Goal: Browse casually: Explore the website without a specific task or goal

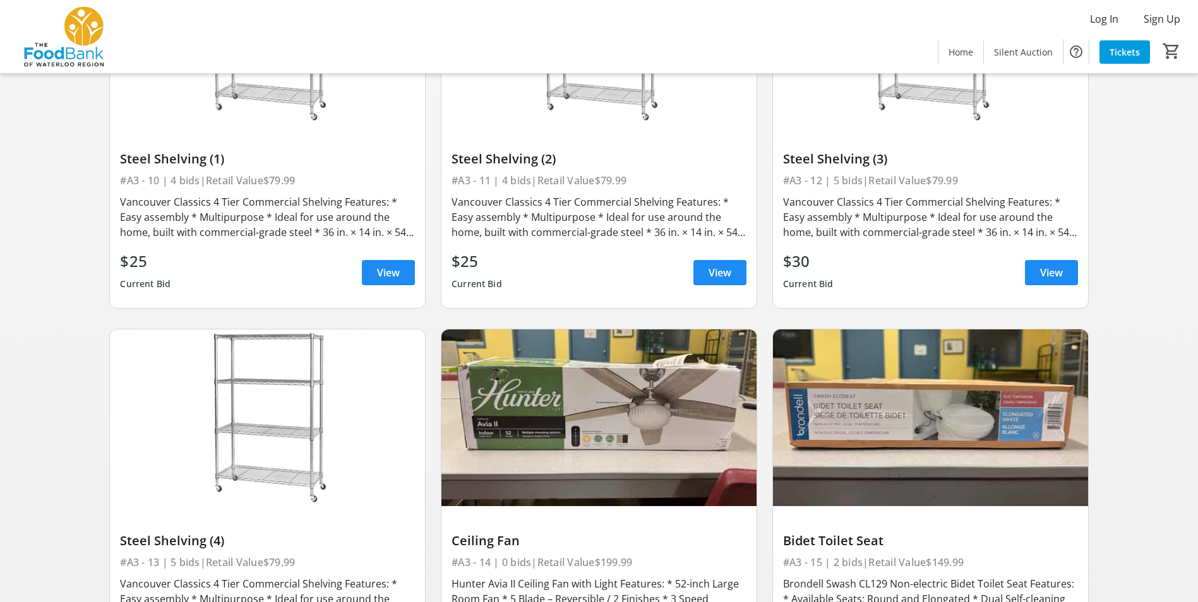
scroll to position [1359, 0]
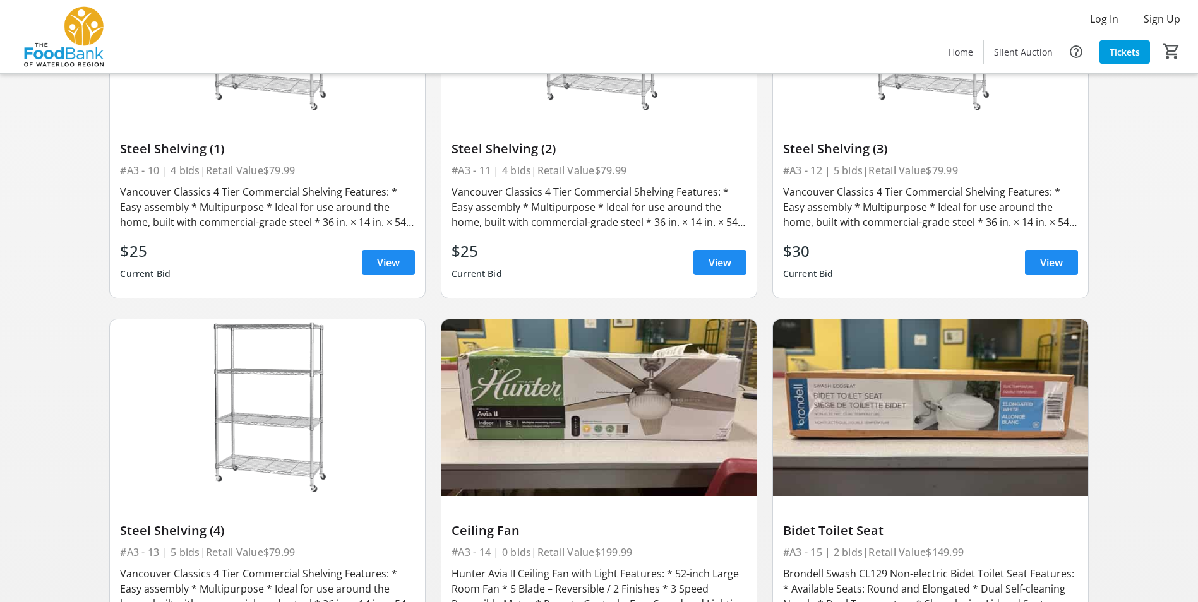
click at [182, 156] on div "Steel Shelving (1)" at bounding box center [267, 148] width 295 height 15
click at [179, 146] on div "Steel Shelving (1)" at bounding box center [267, 148] width 295 height 15
click at [179, 141] on div "Steel Shelving (1)" at bounding box center [267, 148] width 295 height 15
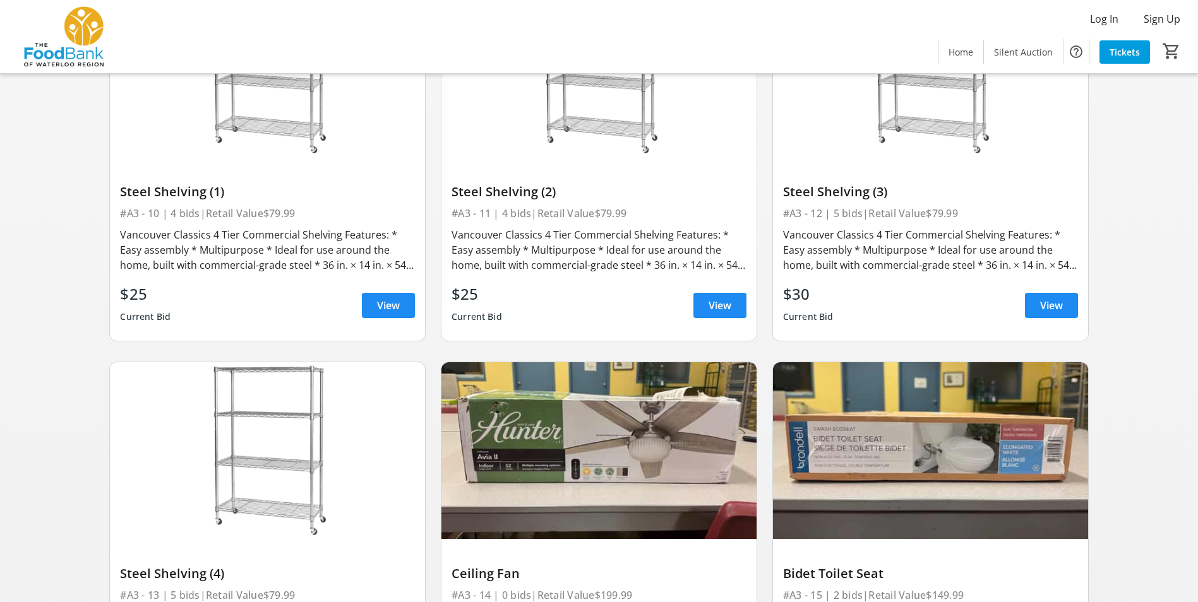
scroll to position [1295, 0]
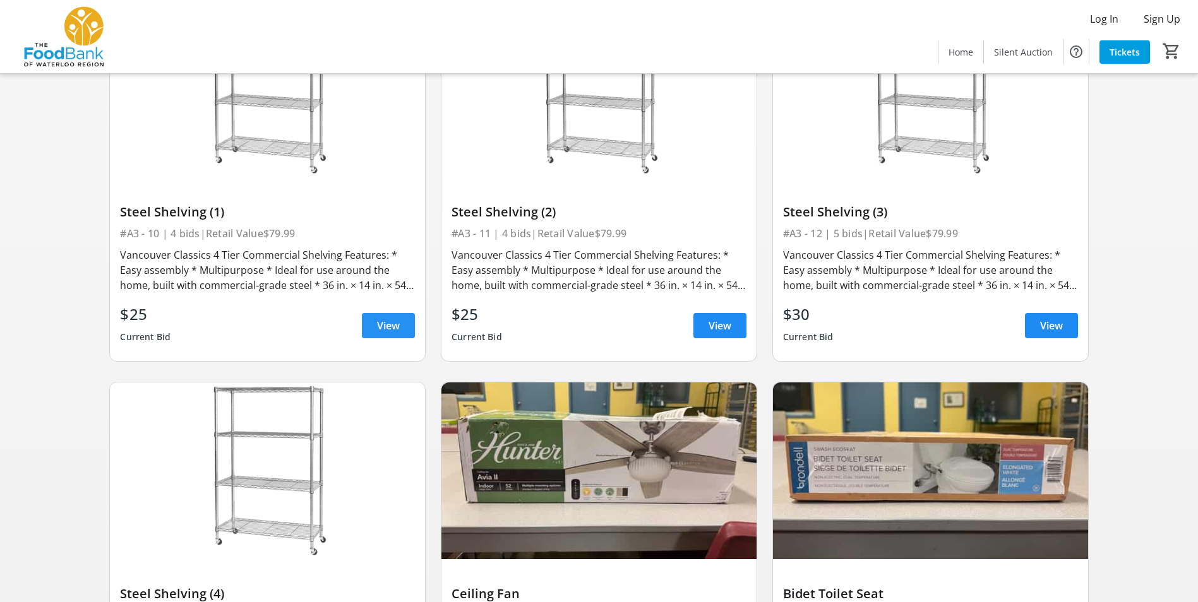
click at [391, 321] on span "View" at bounding box center [388, 325] width 23 height 15
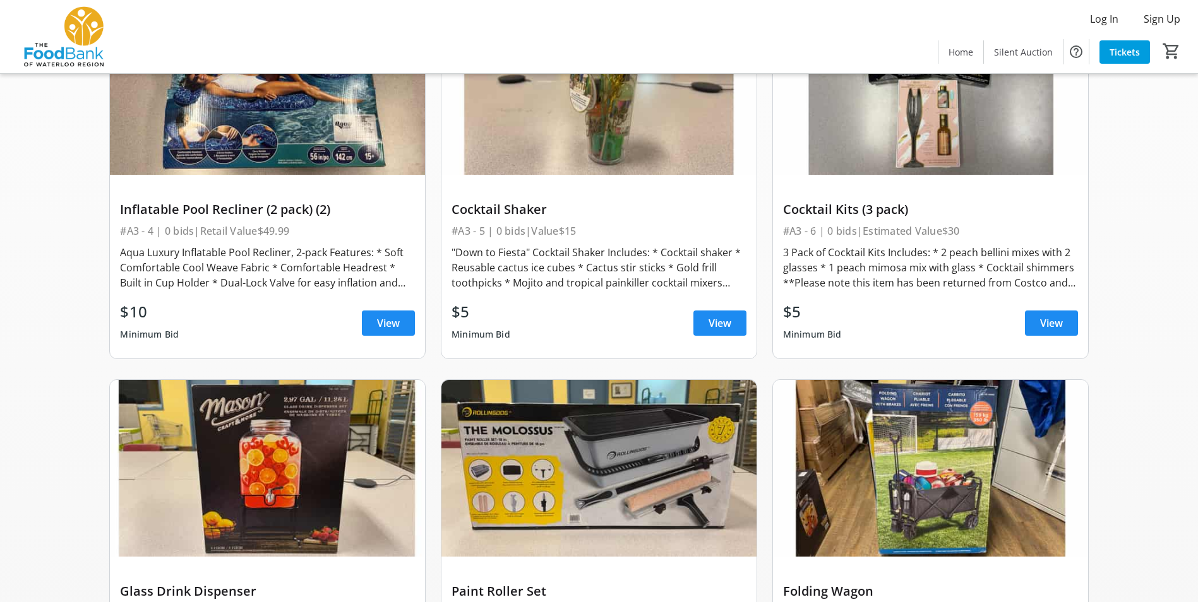
scroll to position [758, 0]
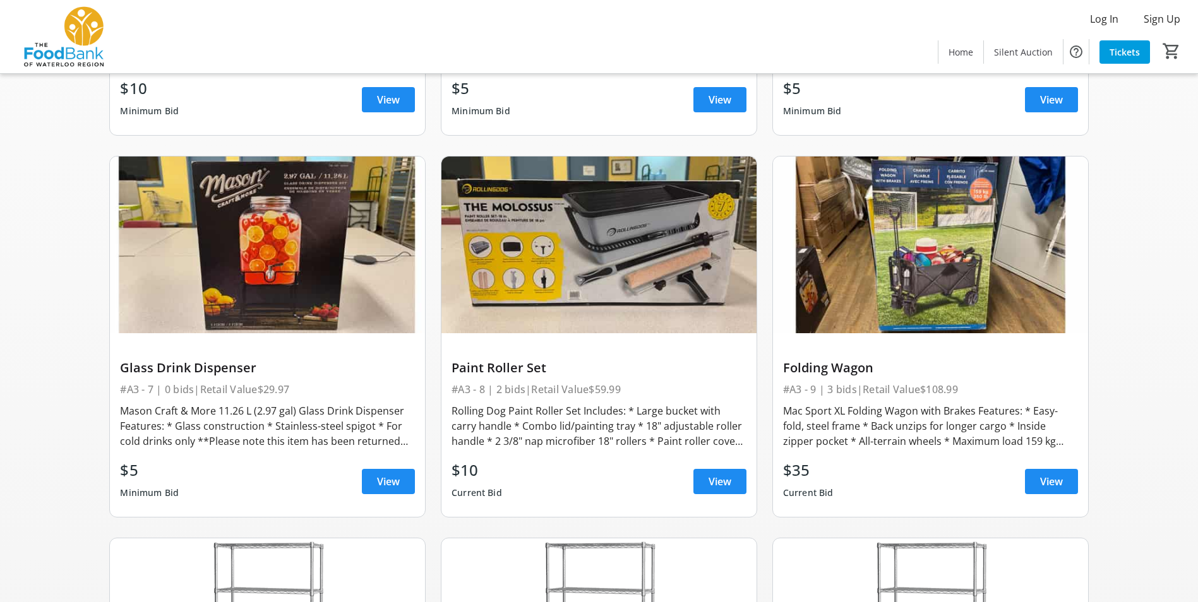
click at [217, 374] on div "Glass Drink Dispenser" at bounding box center [267, 367] width 295 height 15
click at [214, 372] on div "Glass Drink Dispenser" at bounding box center [267, 367] width 295 height 15
click at [384, 481] on span "View" at bounding box center [388, 481] width 23 height 15
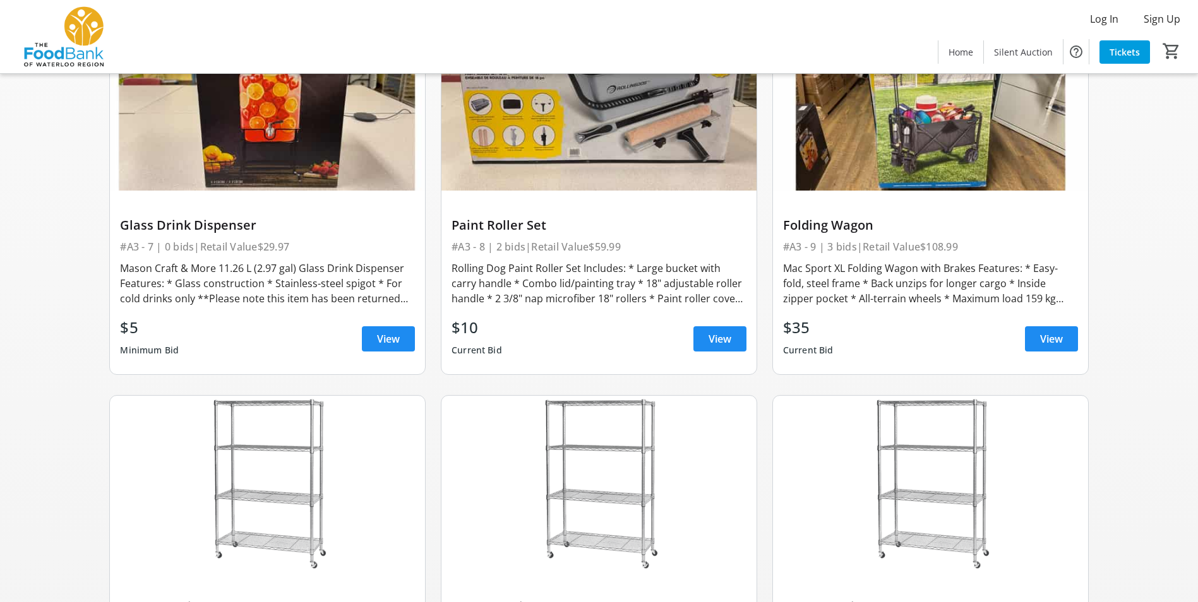
scroll to position [758, 0]
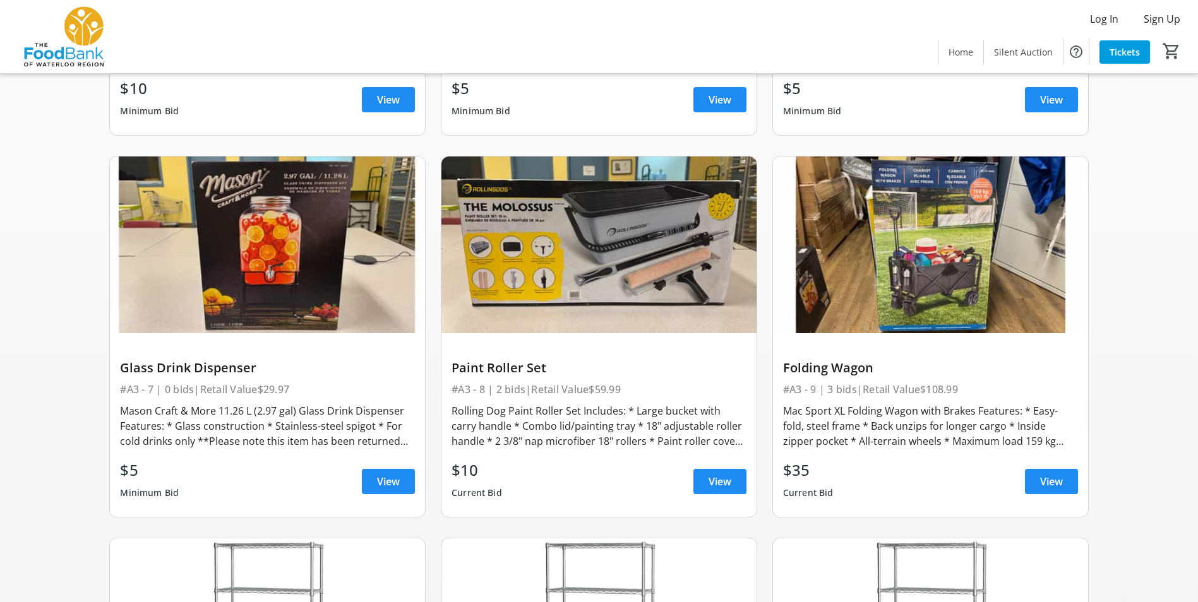
drag, startPoint x: 1200, startPoint y: 265, endPoint x: 1172, endPoint y: 229, distance: 45.8
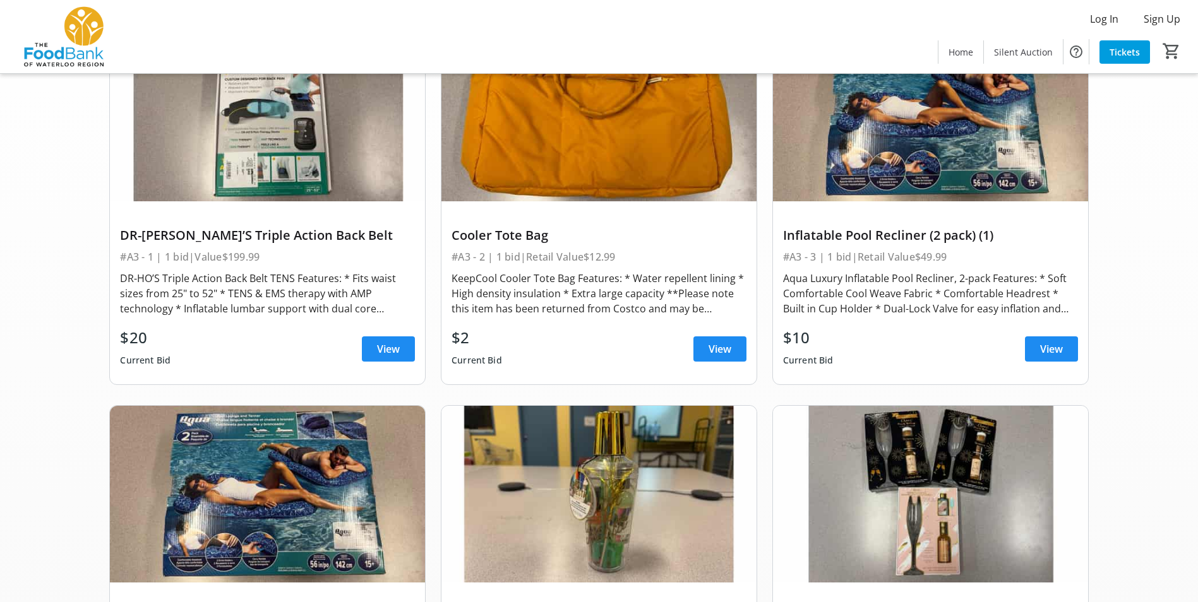
scroll to position [63, 0]
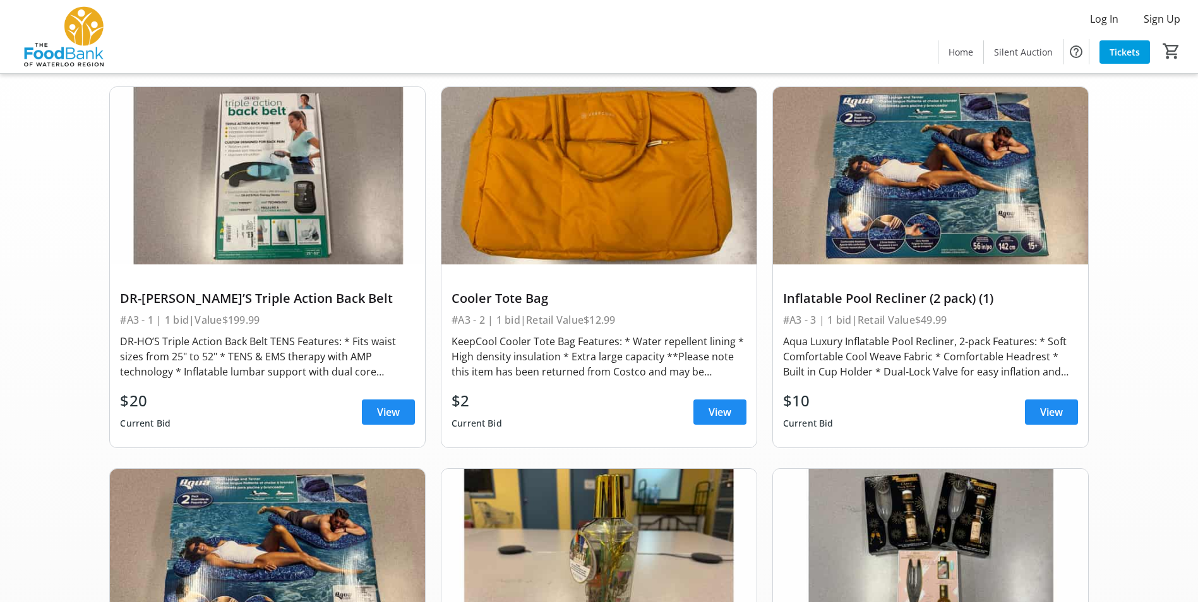
click at [743, 428] on div "$2 Current Bid View" at bounding box center [598, 412] width 295 height 45
click at [713, 408] on span "View" at bounding box center [719, 412] width 23 height 15
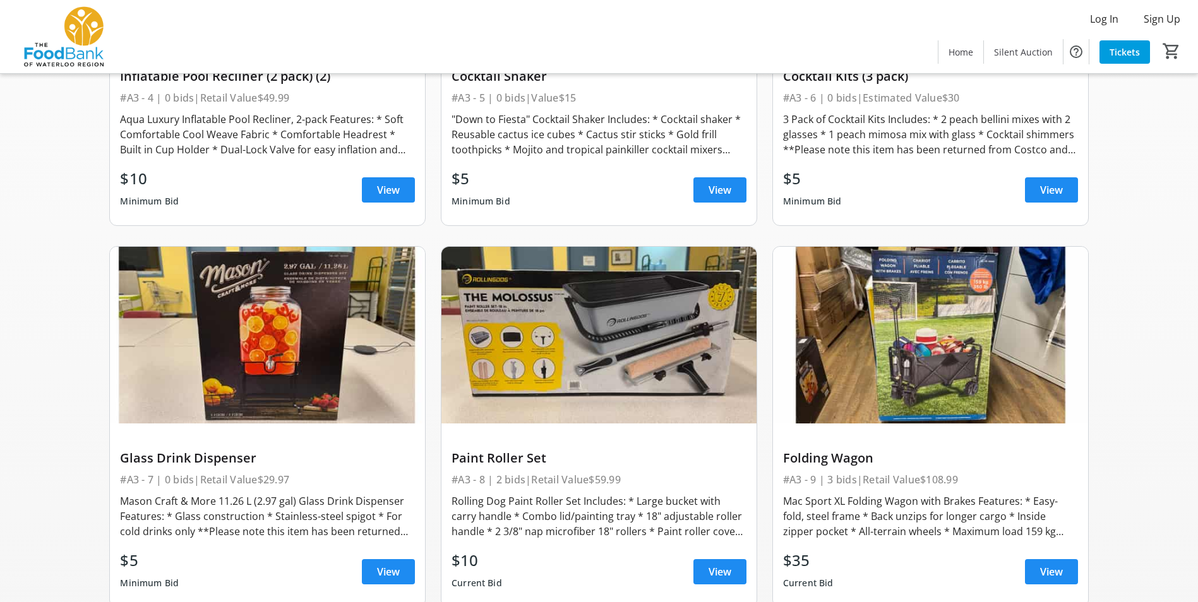
scroll to position [694, 0]
